Goal: Task Accomplishment & Management: Manage account settings

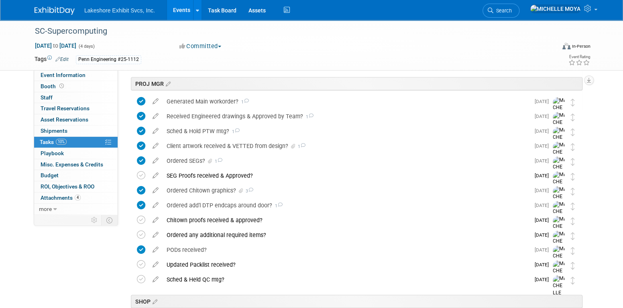
click at [183, 8] on link "Events" at bounding box center [181, 10] width 29 height 20
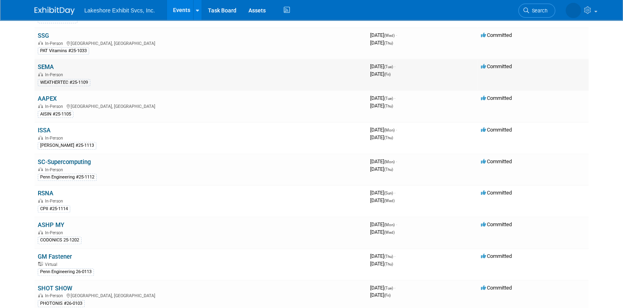
scroll to position [201, 0]
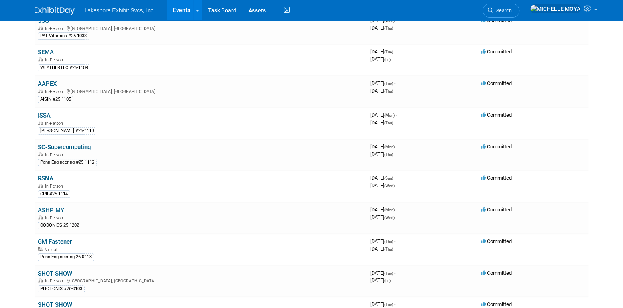
click at [47, 207] on link "ASHP MY" at bounding box center [51, 210] width 26 height 7
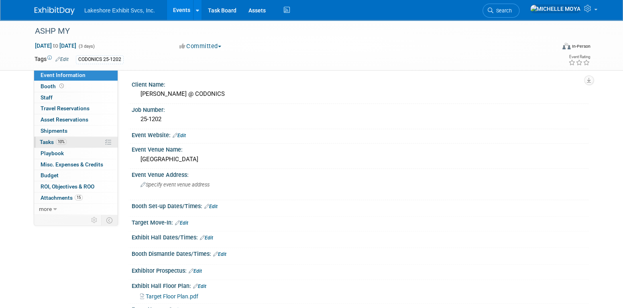
click at [79, 143] on link "10% Tasks 10%" at bounding box center [75, 142] width 83 height 11
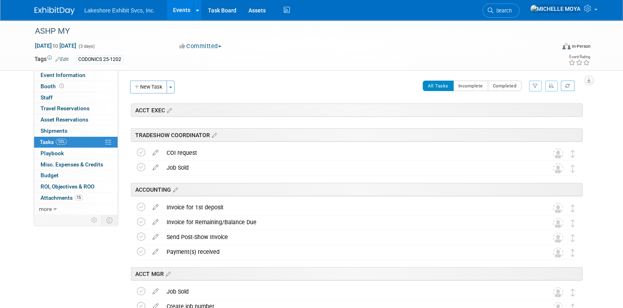
click at [535, 87] on icon "button" at bounding box center [535, 85] width 5 height 5
click at [520, 113] on select "-- Select Assignee -- All unassigned tasks Assigned to me Amanda Koss Dave Desa…" at bounding box center [502, 111] width 66 height 11
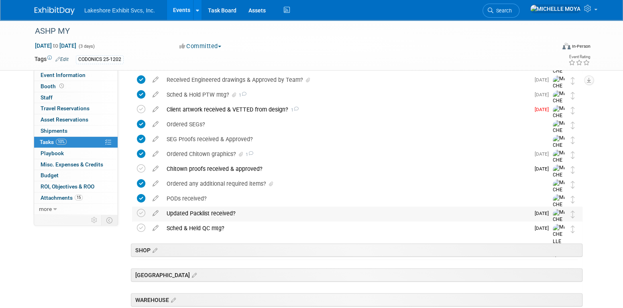
scroll to position [241, 0]
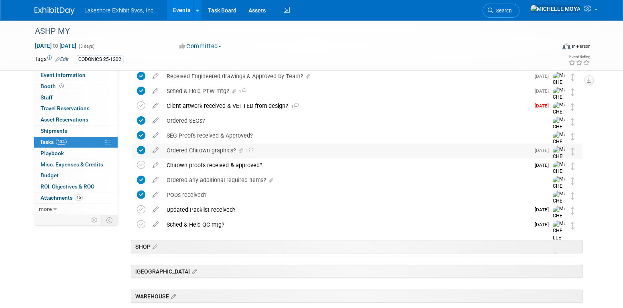
click at [215, 151] on div "Ordered Chitown graphics? 1" at bounding box center [346, 151] width 367 height 14
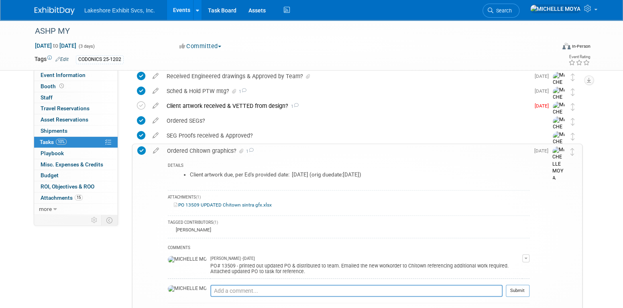
click at [235, 202] on link "PO 13509 UPDATED Chitown sintra gfx.xlsx" at bounding box center [223, 205] width 98 height 6
click at [214, 151] on div "Ordered Chitown graphics? 1" at bounding box center [346, 151] width 366 height 14
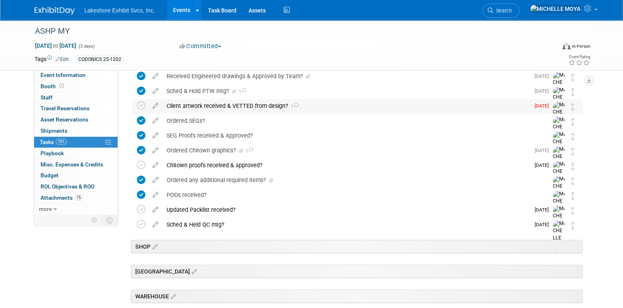
click at [219, 102] on div "Client artwork received & VETTED from design? 1" at bounding box center [346, 106] width 367 height 14
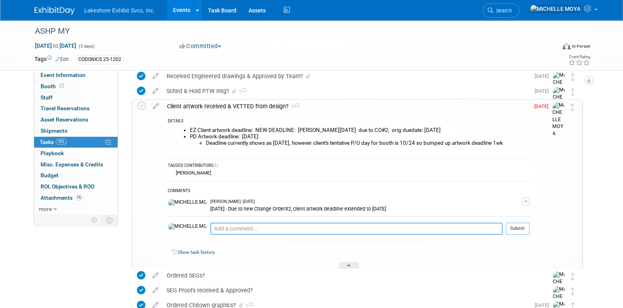
click at [242, 226] on textarea at bounding box center [356, 229] width 292 height 12
click at [528, 201] on button "button" at bounding box center [525, 201] width 7 height 8
click at [509, 210] on link "Edit Comment" at bounding box center [497, 213] width 63 height 11
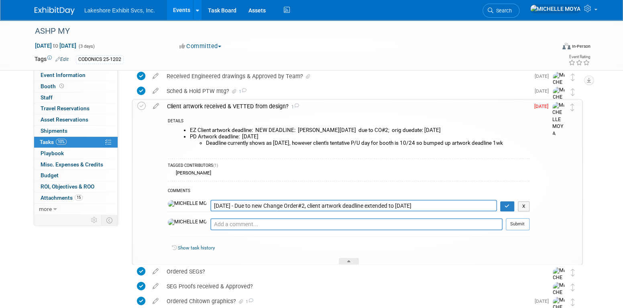
click at [210, 206] on textarea "10.08.25 - Due to new Change Order#2, client artwork deadline extended to 10/13…" at bounding box center [353, 206] width 287 height 12
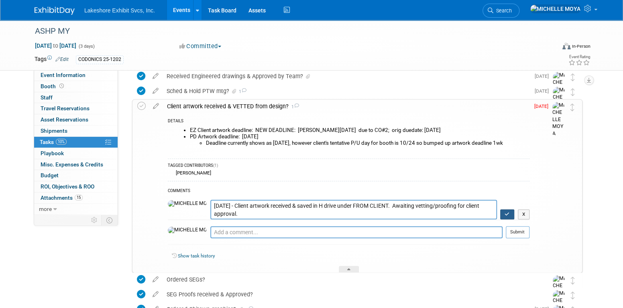
type textarea "10.14.25 - Client artwork received & saved in H drive under FROM CLIENT. Awaiti…"
click at [509, 215] on icon "button" at bounding box center [507, 214] width 5 height 5
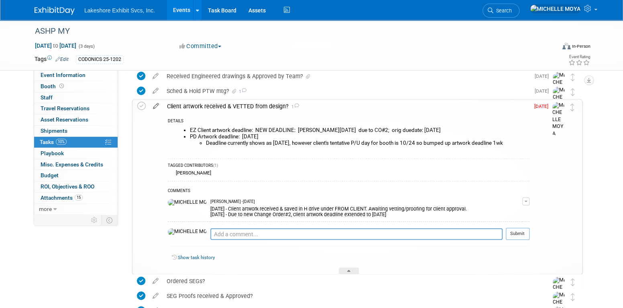
click at [154, 107] on icon at bounding box center [156, 105] width 14 height 10
select select "9"
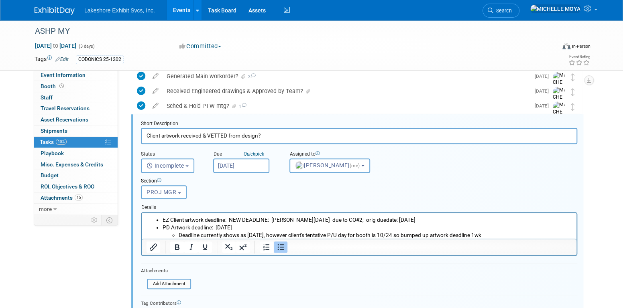
scroll to position [222, 0]
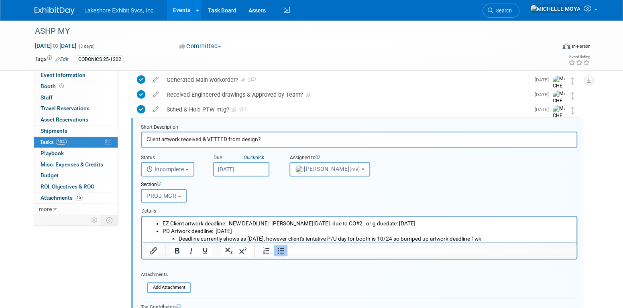
click at [258, 170] on input "Oct 13, 2025" at bounding box center [241, 169] width 56 height 14
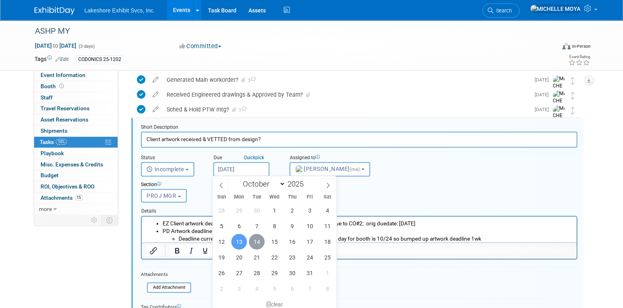
click at [260, 246] on span "14" at bounding box center [257, 242] width 16 height 16
type input "Oct 14, 2025"
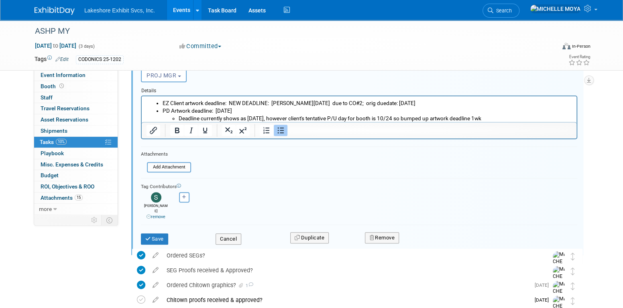
scroll to position [303, 0]
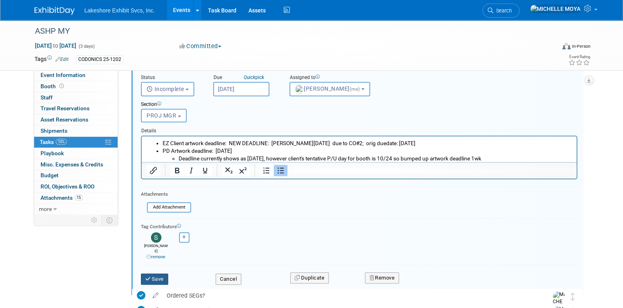
click at [160, 274] on button "Save" at bounding box center [154, 279] width 27 height 11
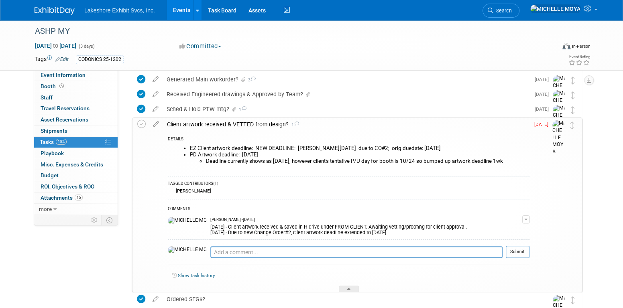
scroll to position [222, 0]
click at [252, 126] on div "Client artwork received & VETTED from design? 1" at bounding box center [346, 125] width 366 height 14
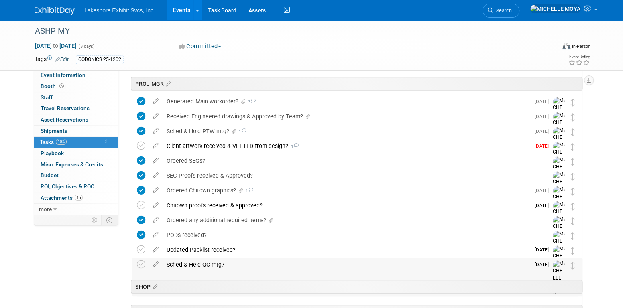
scroll to position [182, 0]
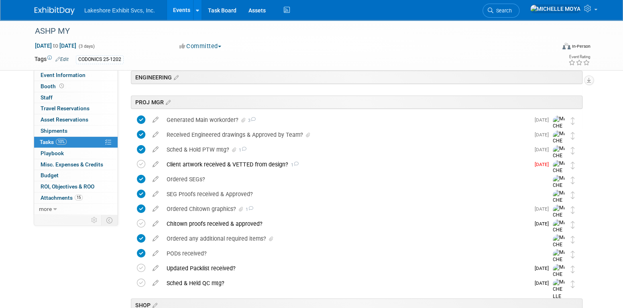
click at [180, 11] on link "Events" at bounding box center [181, 10] width 29 height 20
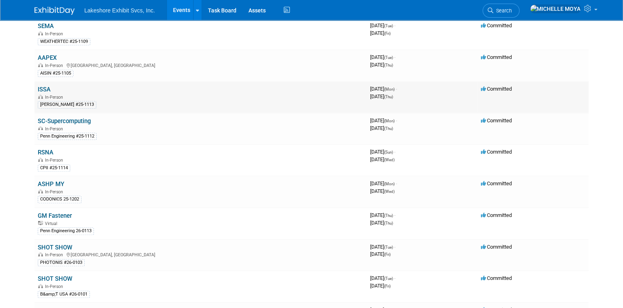
scroll to position [241, 0]
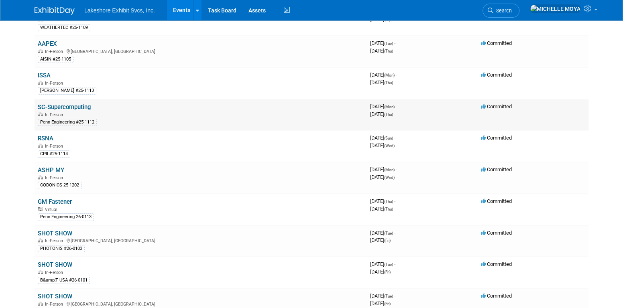
click at [85, 104] on link "SC-Supercomputing" at bounding box center [64, 107] width 53 height 7
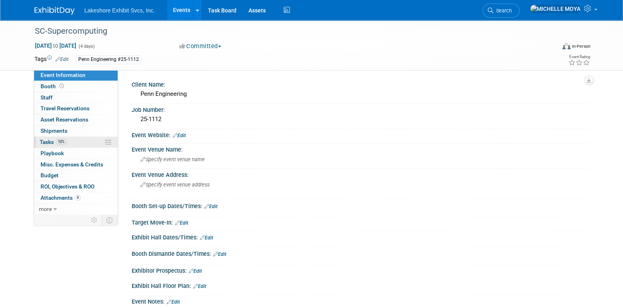
click at [77, 140] on link "10% Tasks 10%" at bounding box center [75, 142] width 83 height 11
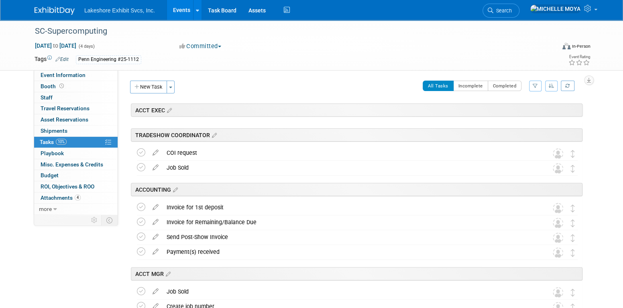
click at [535, 83] on button "button" at bounding box center [535, 86] width 12 height 11
click at [523, 107] on select "-- Select Assignee -- All unassigned tasks Assigned to me [PERSON_NAME] [PERSON…" at bounding box center [502, 111] width 66 height 11
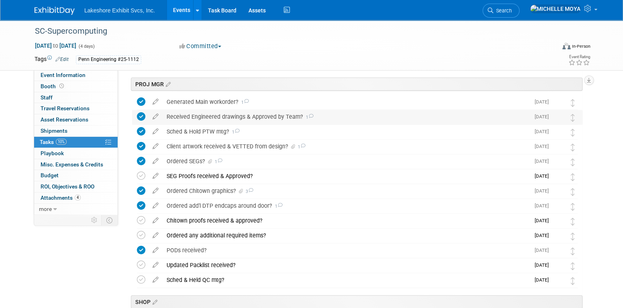
scroll to position [201, 0]
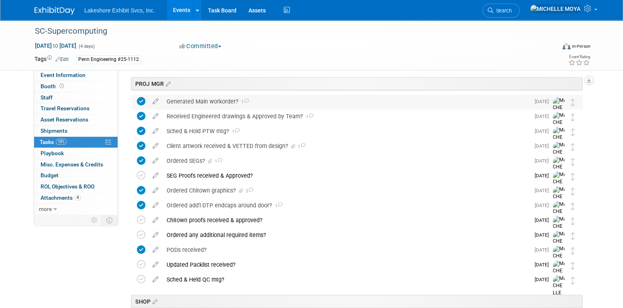
click at [223, 98] on div "Generated Main workorder? 1" at bounding box center [346, 102] width 367 height 14
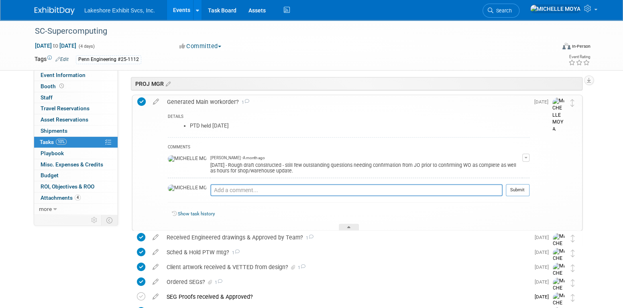
click at [524, 156] on button "button" at bounding box center [525, 158] width 7 height 8
click at [509, 171] on link "Edit Comment" at bounding box center [497, 169] width 63 height 11
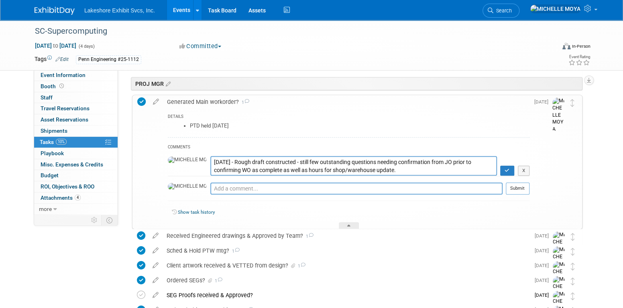
click at [210, 162] on textarea "[DATE] - Rough draft constructed - still few outstanding questions needing conf…" at bounding box center [353, 166] width 287 height 20
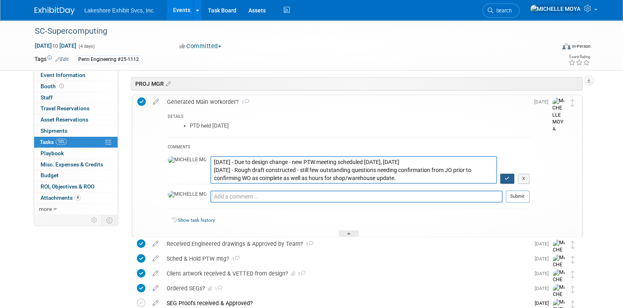
type textarea "[DATE] - Due to design change - new PTW meeting scheduled [DATE], [DATE] [DATE]…"
click at [508, 176] on icon "button" at bounding box center [507, 178] width 5 height 5
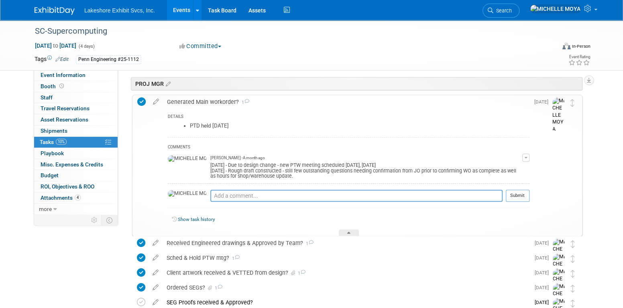
click at [201, 103] on div "Generated Main workorder? 1" at bounding box center [346, 102] width 366 height 14
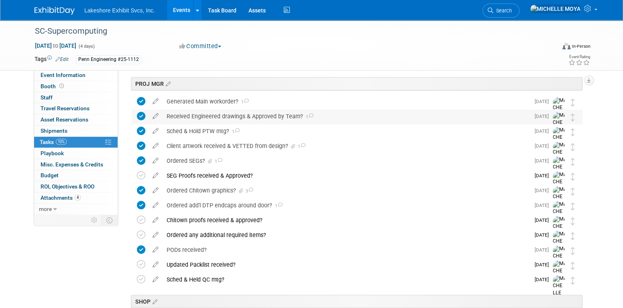
click at [205, 114] on div "Received Engineered drawings & Approved by Team? 1" at bounding box center [346, 117] width 367 height 14
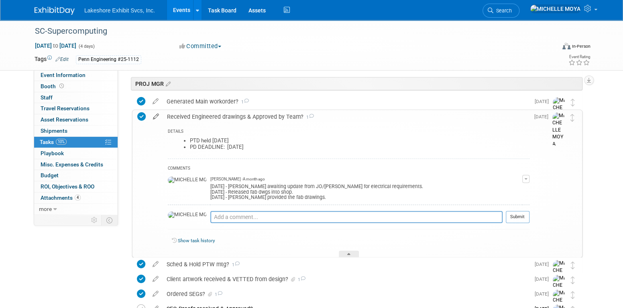
click at [154, 116] on icon at bounding box center [156, 115] width 14 height 10
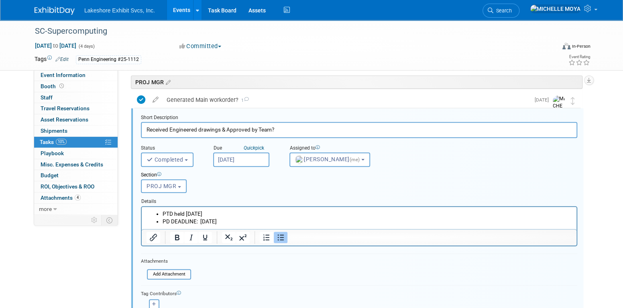
scroll to position [193, 0]
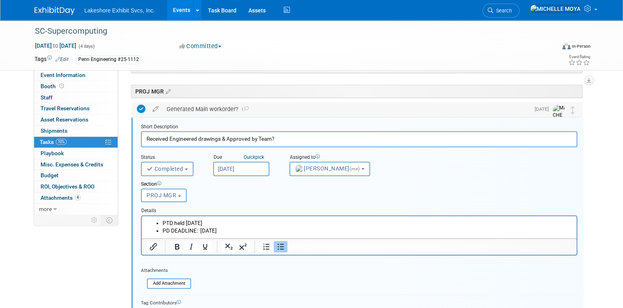
click at [214, 111] on div "Generated Main workorder? 1" at bounding box center [346, 109] width 367 height 14
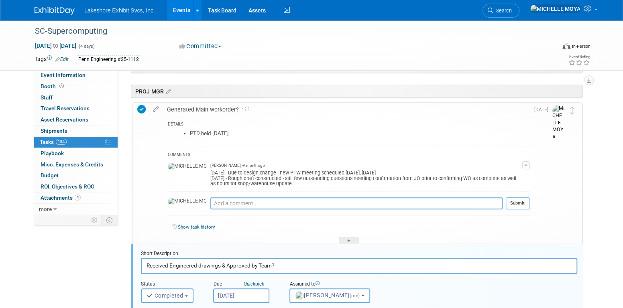
click at [214, 111] on div "Generated Main workorder? 1" at bounding box center [346, 110] width 366 height 14
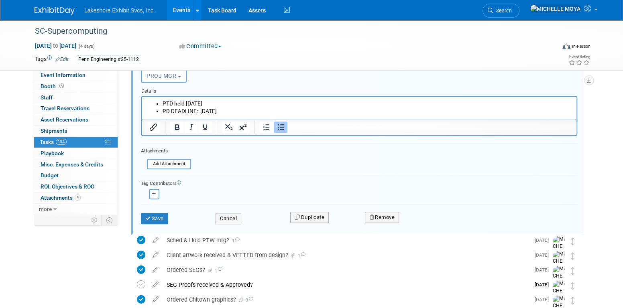
scroll to position [313, 0]
click at [151, 215] on button "Save" at bounding box center [154, 217] width 27 height 11
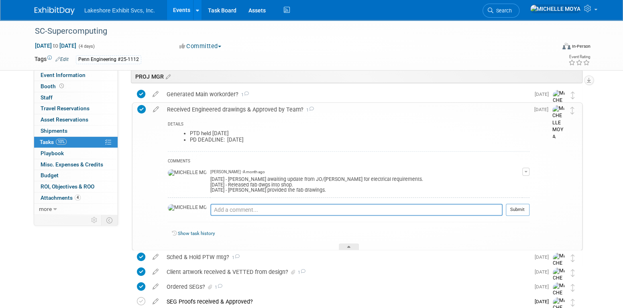
scroll to position [193, 0]
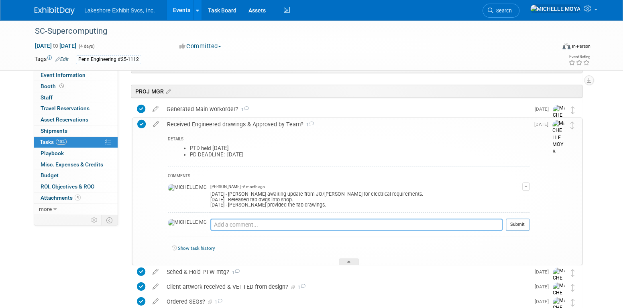
click at [464, 222] on textarea at bounding box center [356, 225] width 292 height 12
type textarea "1"
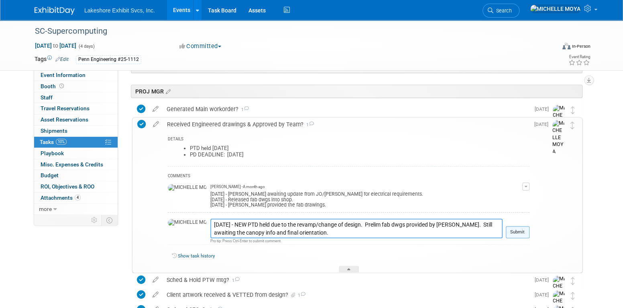
type textarea "[DATE] - NEW PTD held due to the revamp/change of design. Prelim fab dwgs provi…"
click at [514, 230] on button "Submit" at bounding box center [518, 232] width 24 height 12
